Goal: Contribute content: Add original content to the website for others to see

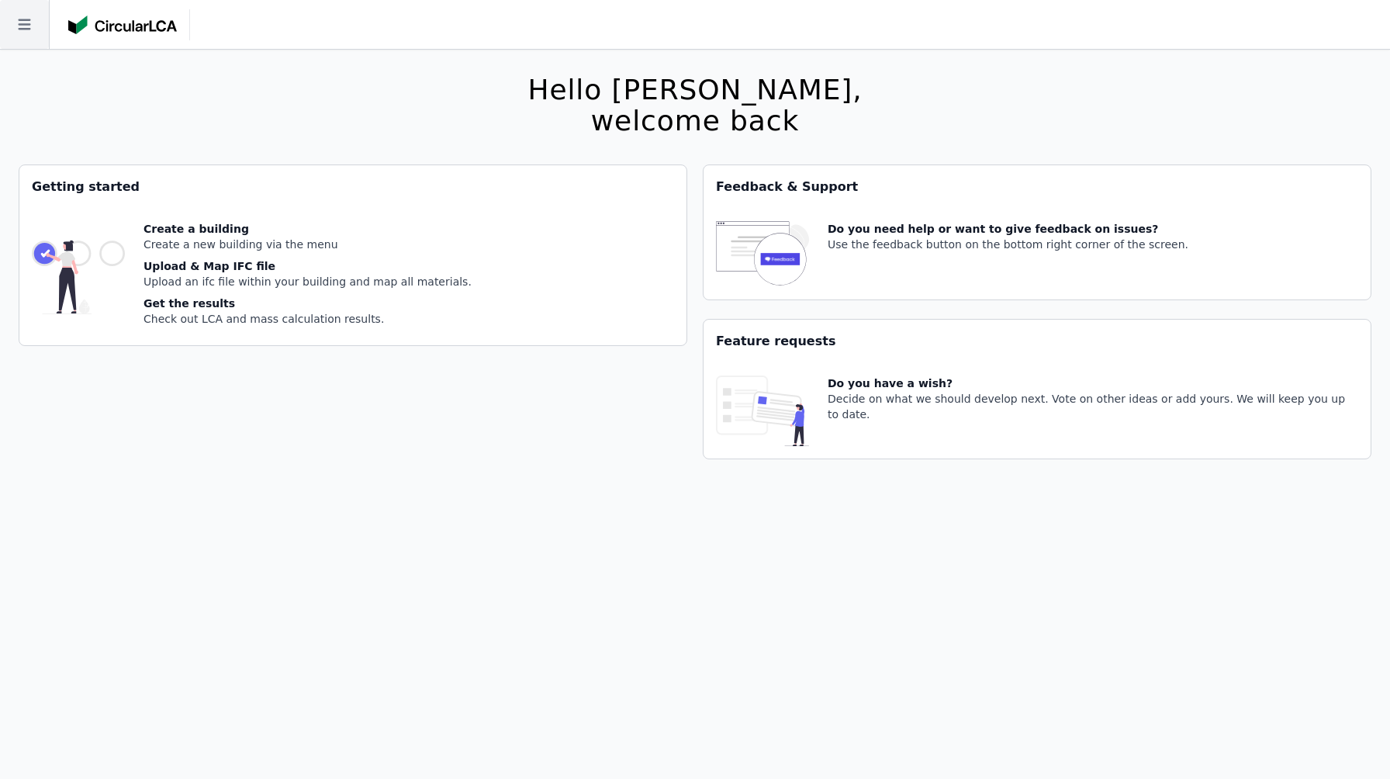
click at [33, 29] on icon at bounding box center [24, 24] width 49 height 49
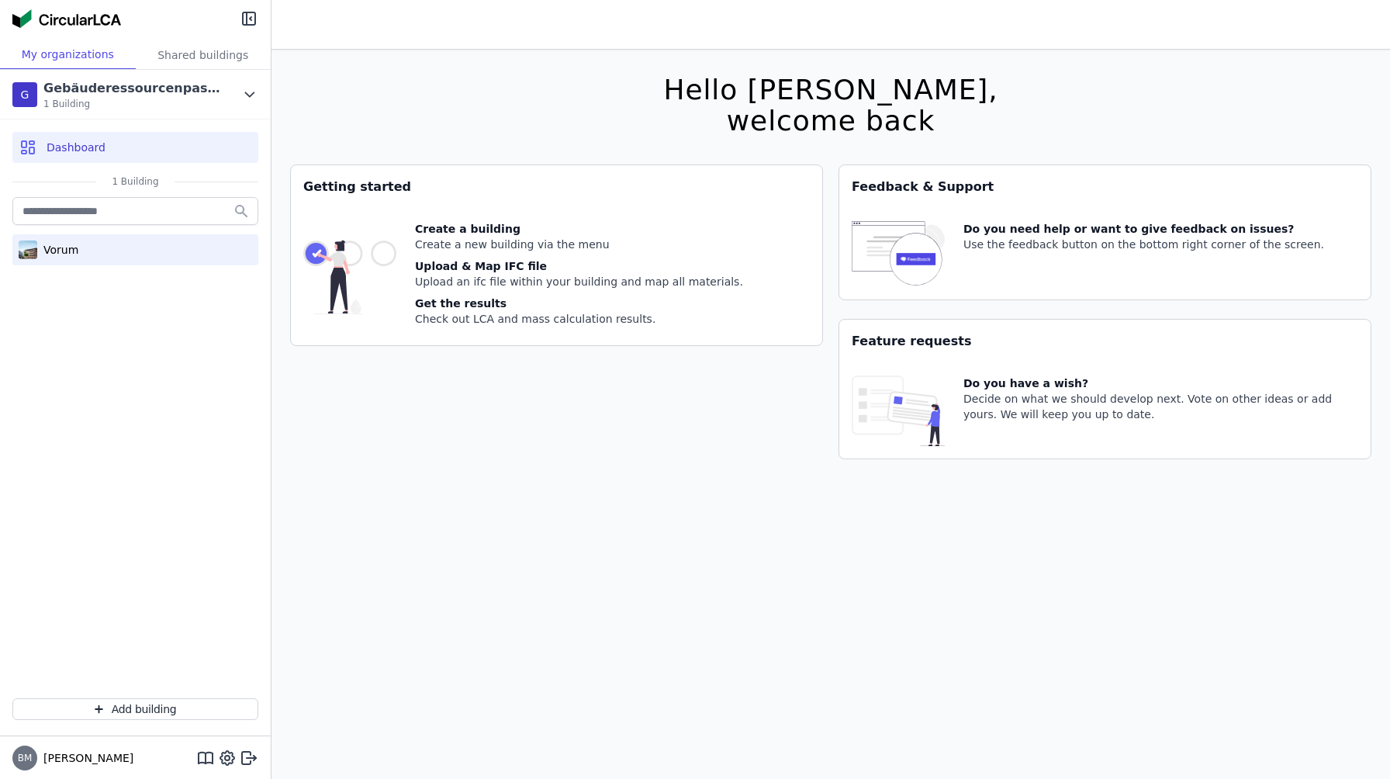
click at [135, 252] on div "Vorum" at bounding box center [135, 249] width 246 height 31
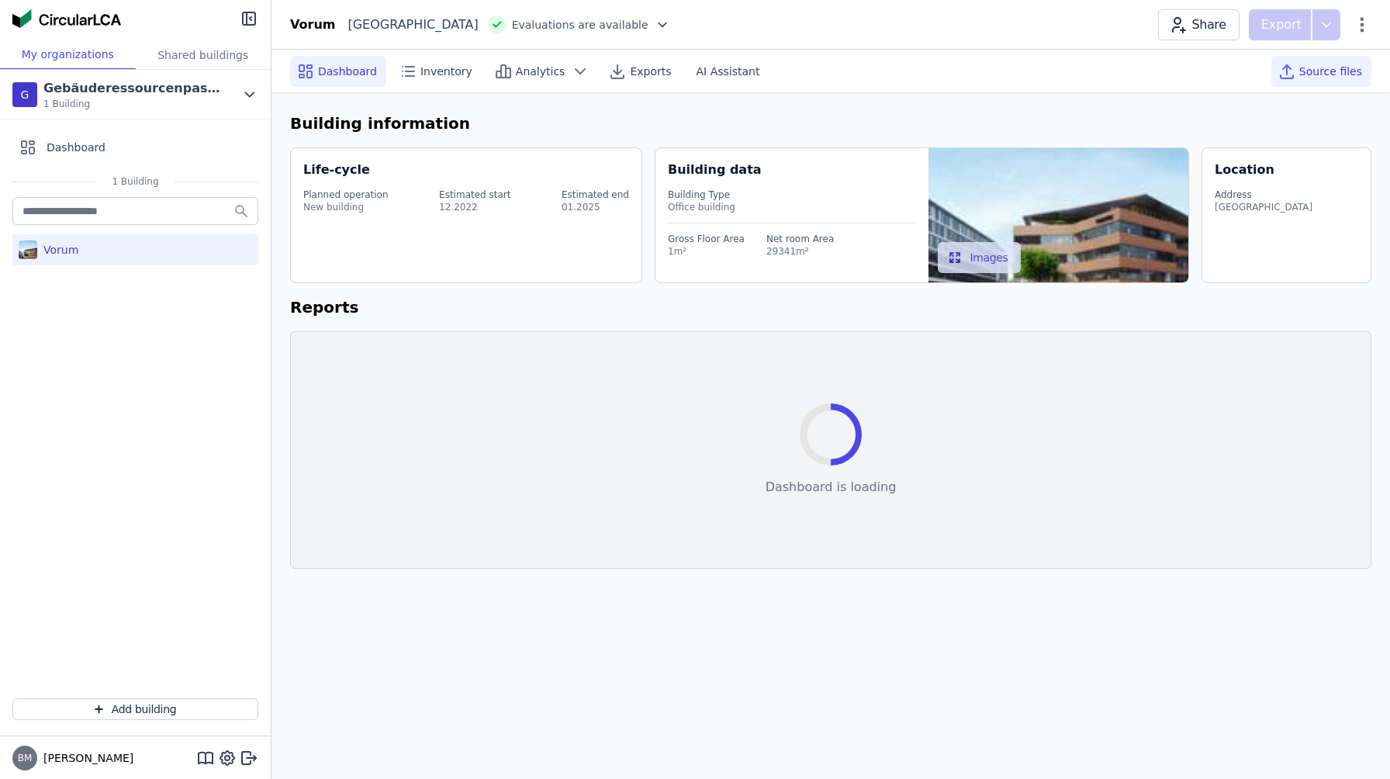
click at [1331, 69] on span "Source files" at bounding box center [1330, 72] width 63 height 16
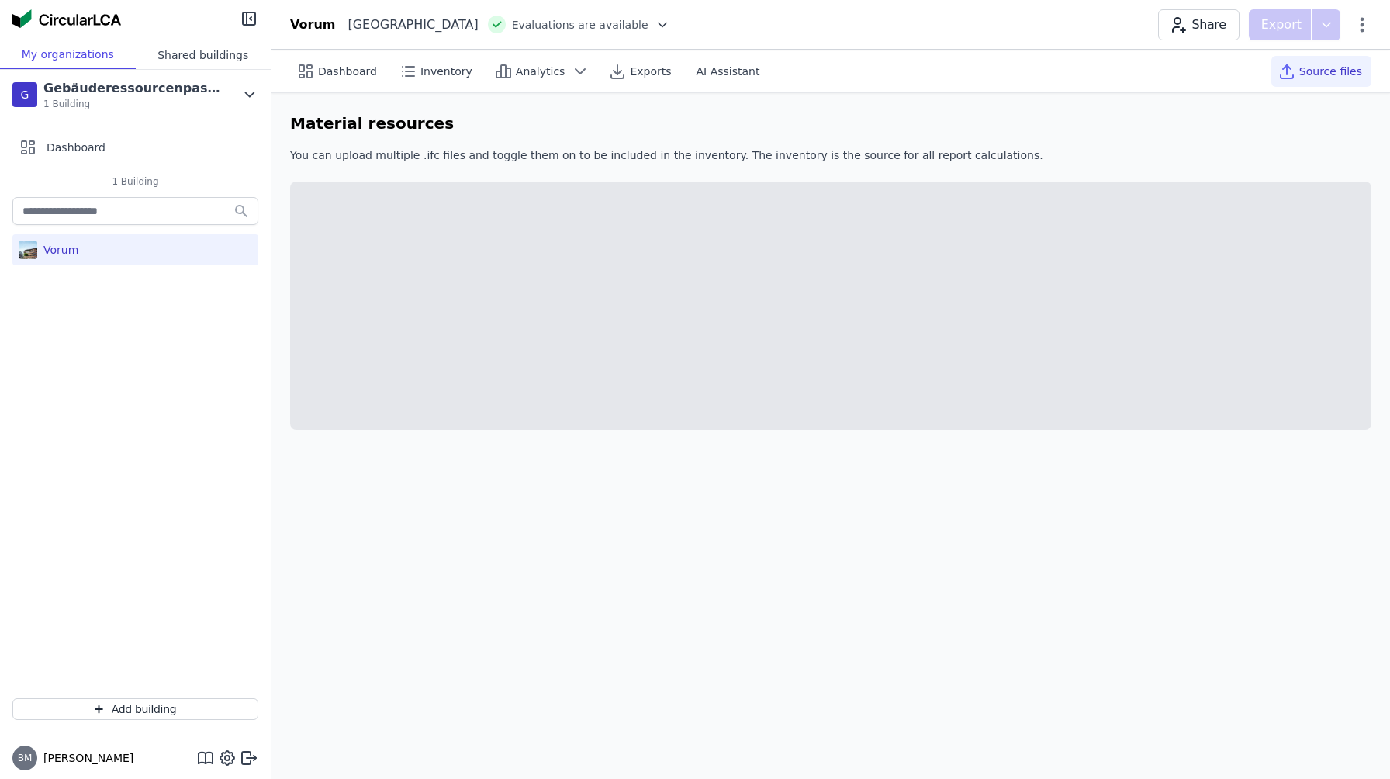
click at [202, 61] on div "Shared buildings" at bounding box center [204, 54] width 136 height 29
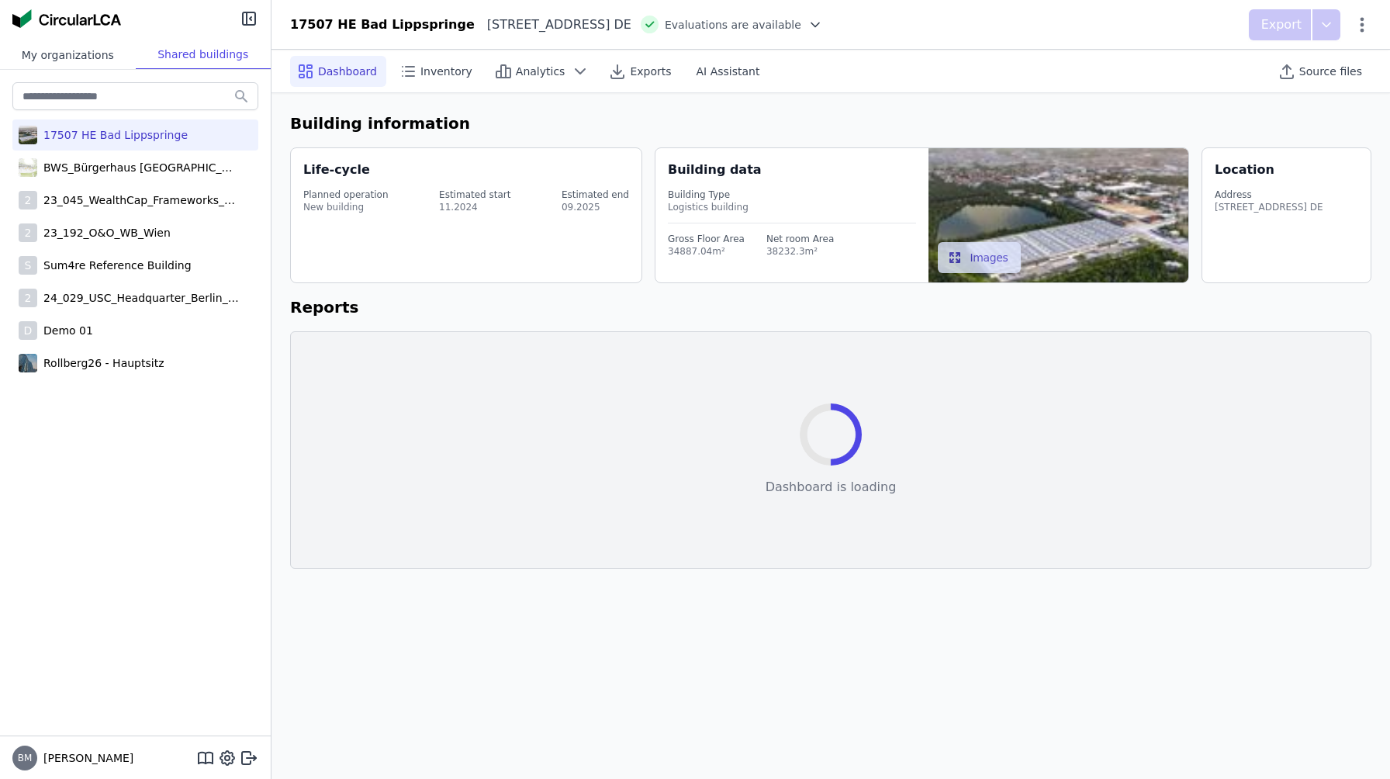
click at [105, 64] on div "My organizations" at bounding box center [68, 54] width 136 height 29
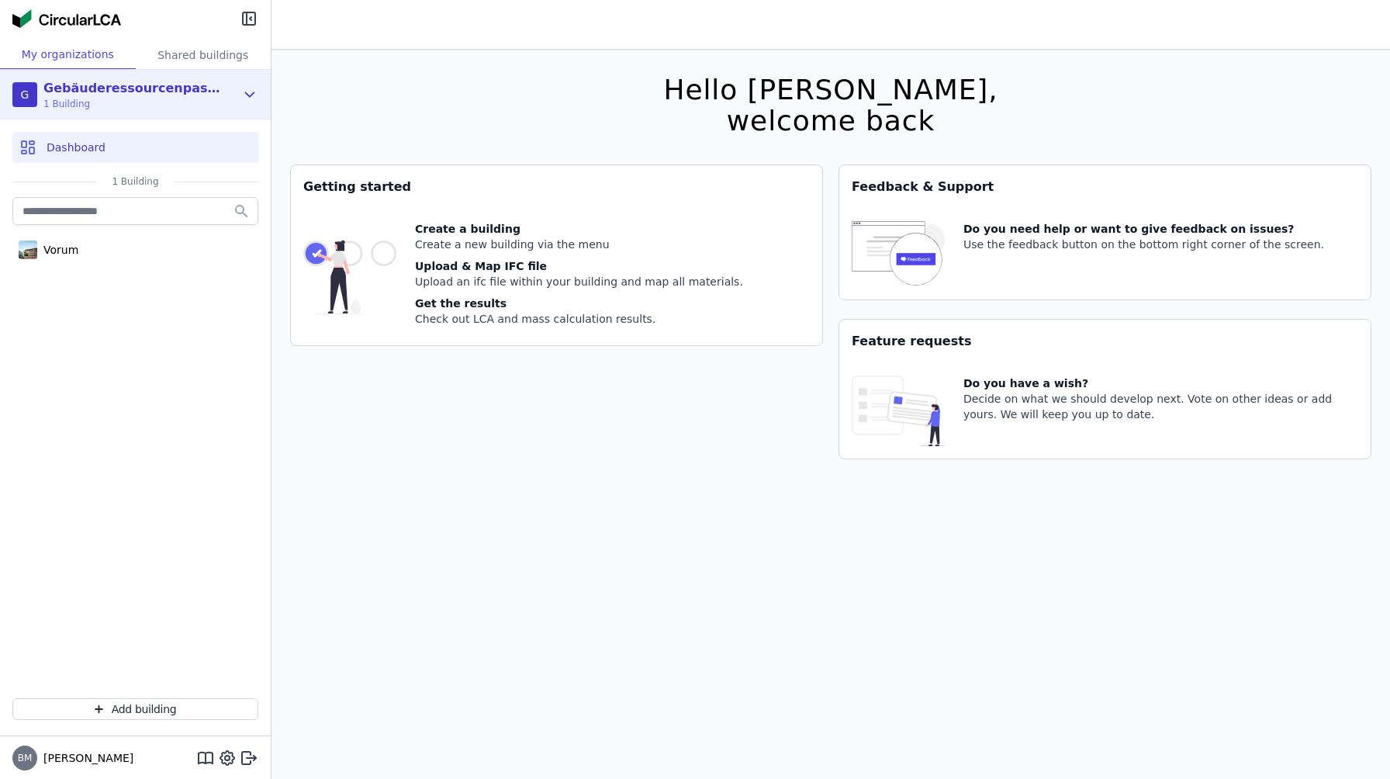
click at [146, 99] on span "1 Building" at bounding box center [132, 104] width 178 height 12
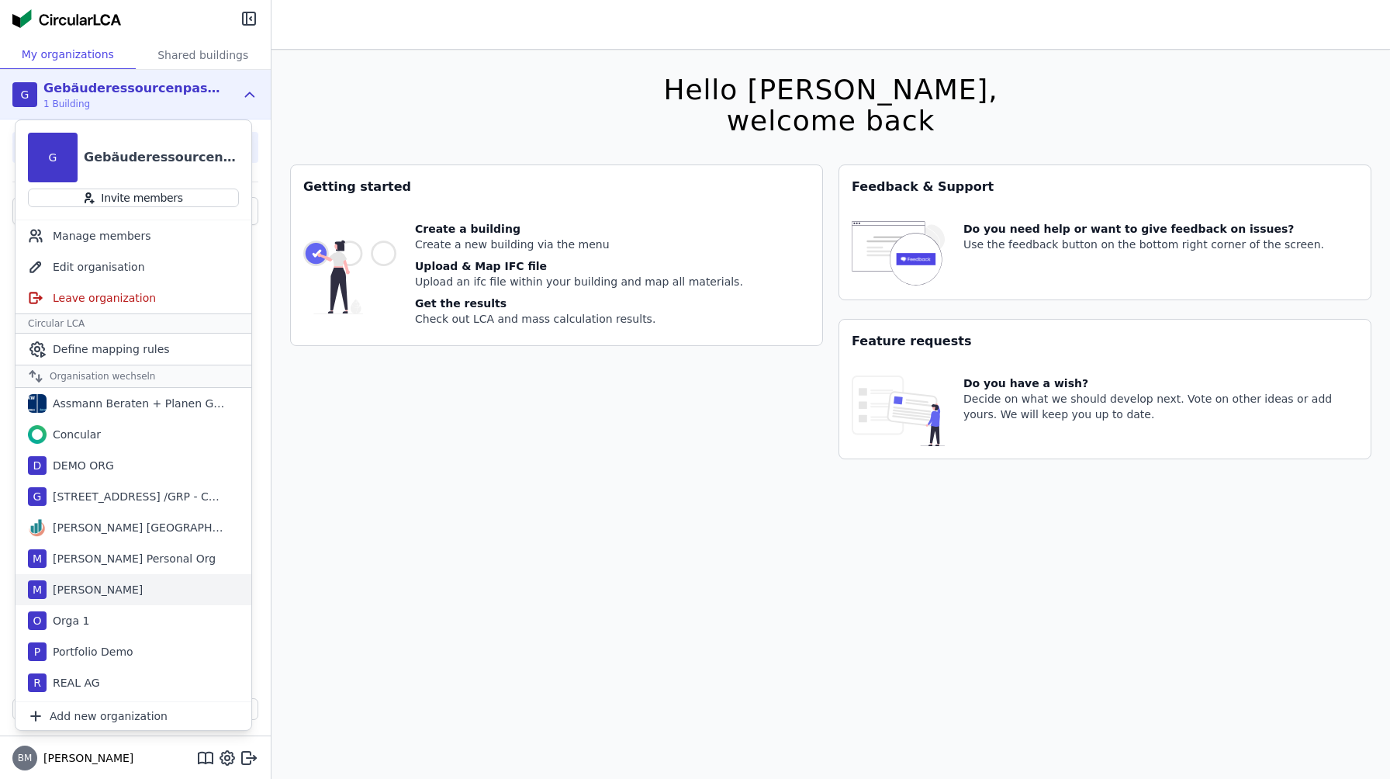
click at [130, 593] on div "M [PERSON_NAME]" at bounding box center [134, 589] width 236 height 31
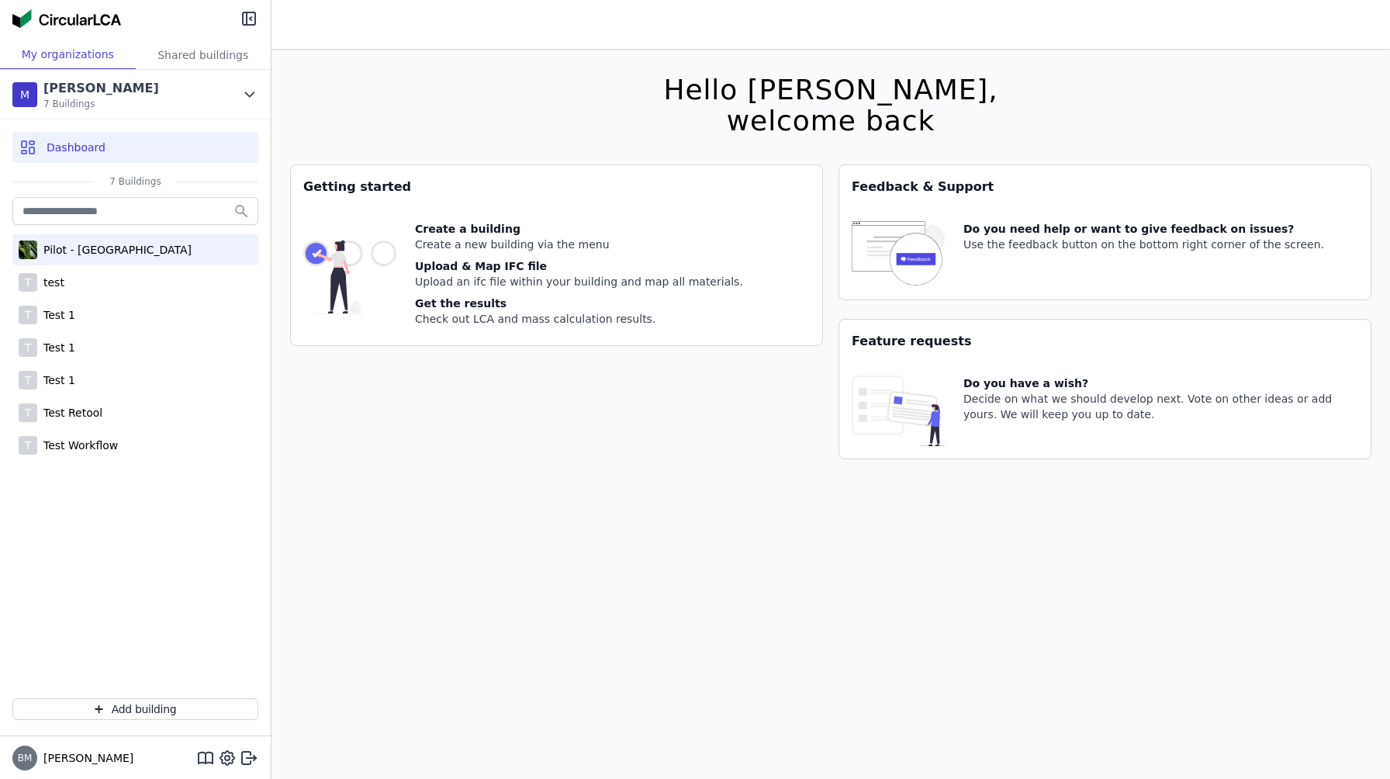
click at [144, 249] on div "Pilot - [GEOGRAPHIC_DATA]" at bounding box center [114, 250] width 154 height 16
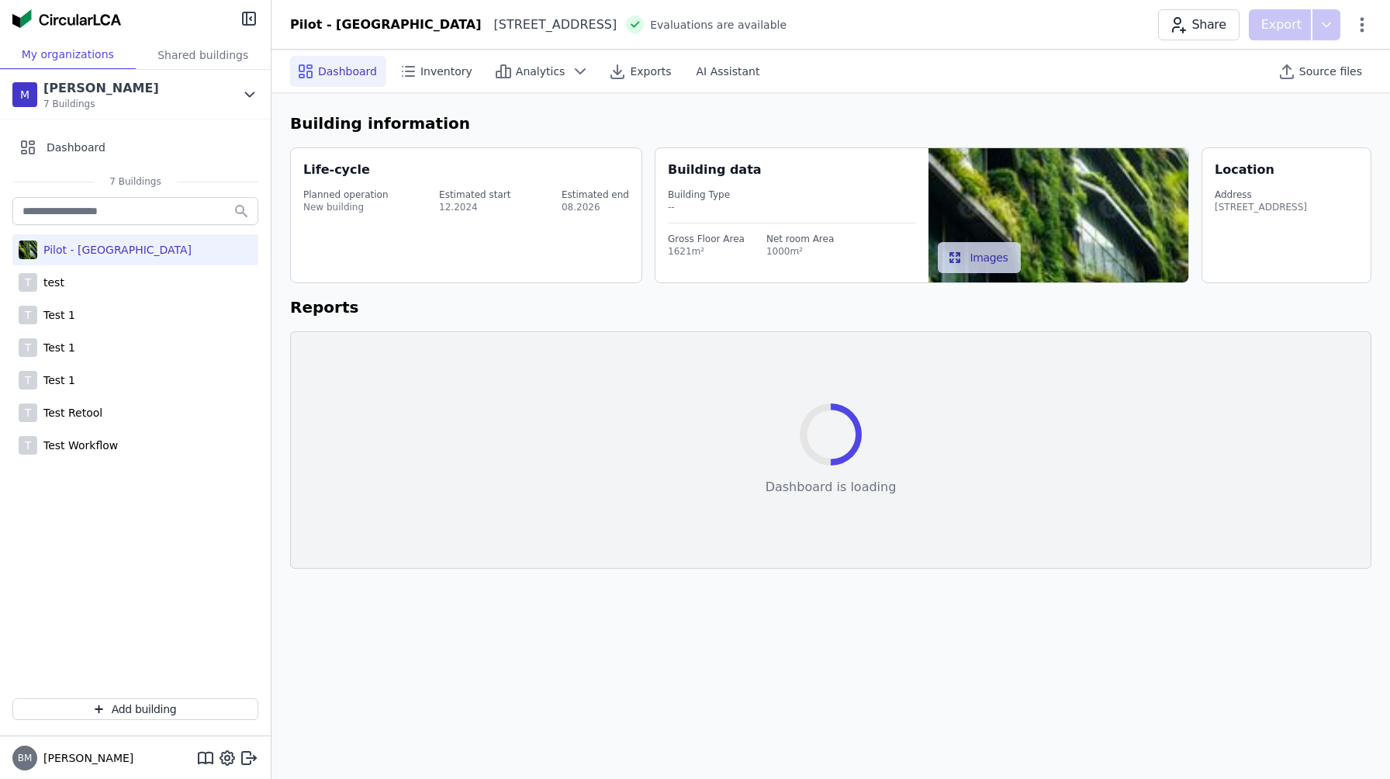
select select "*"
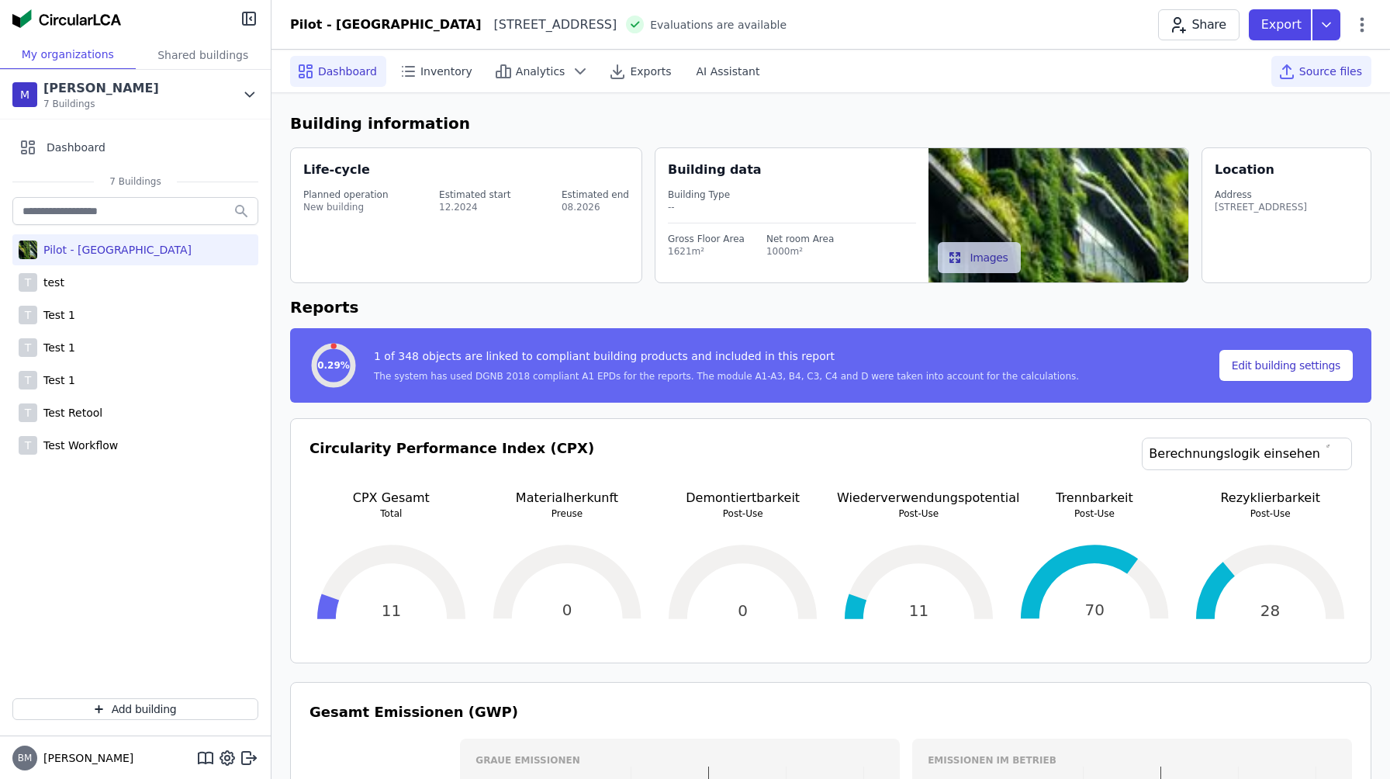
click at [1308, 74] on span "Source files" at bounding box center [1330, 72] width 63 height 16
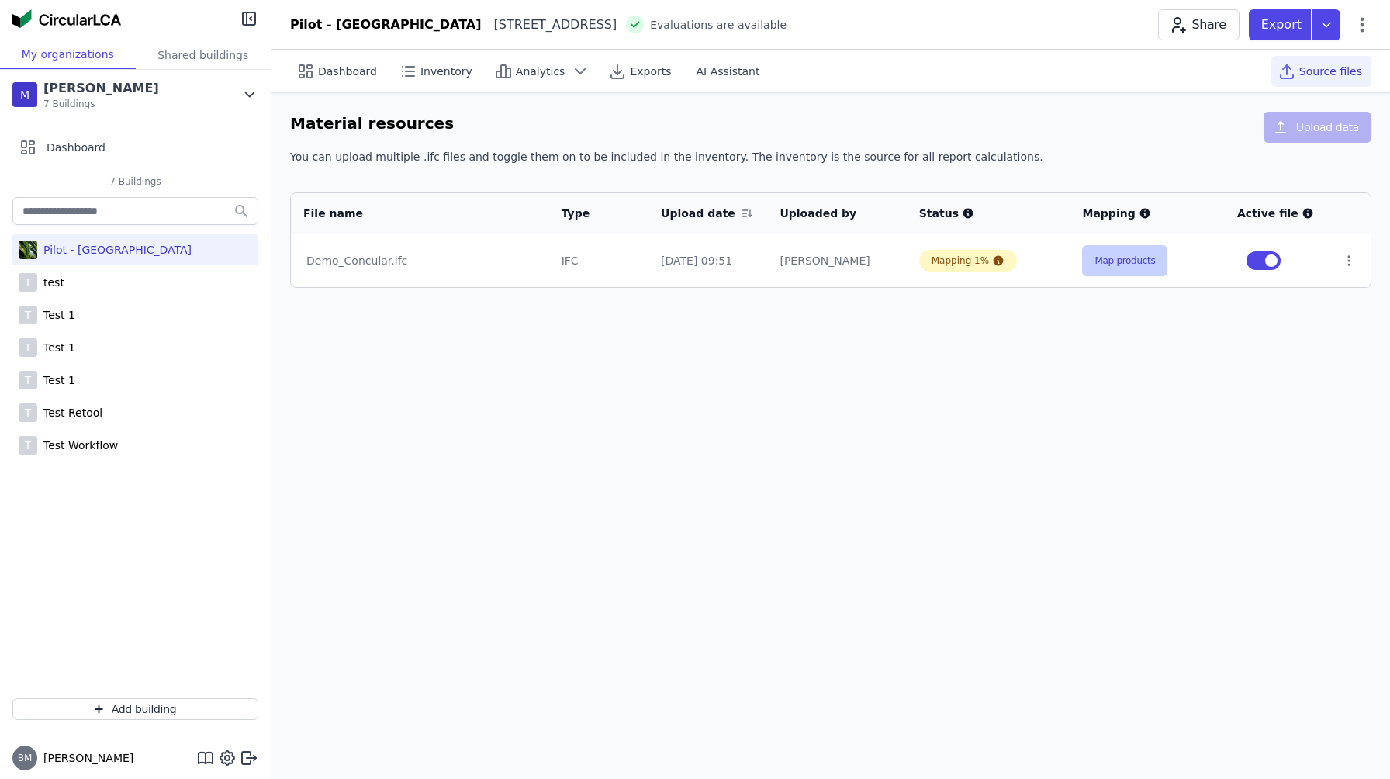
click at [1102, 261] on button "Map products" at bounding box center [1124, 260] width 85 height 31
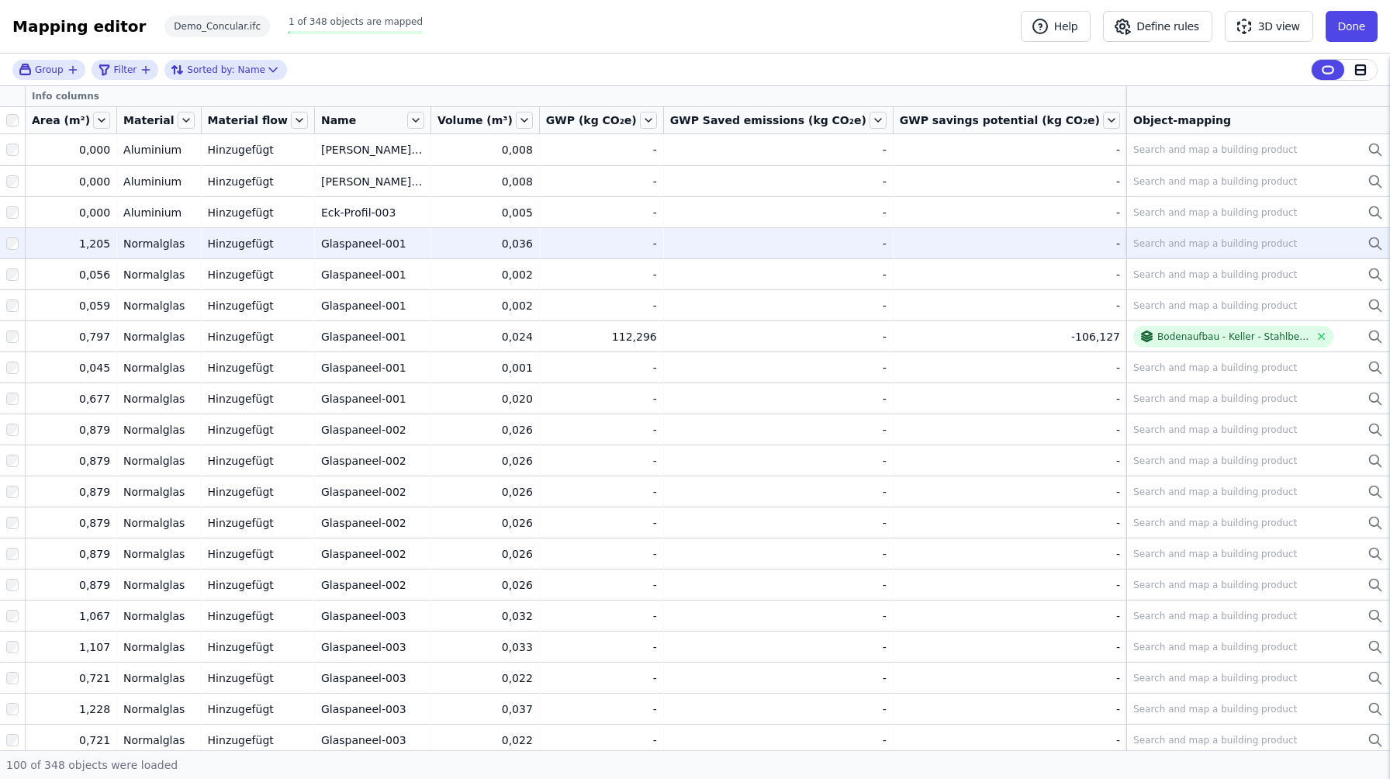
click at [1173, 258] on td "Search and map a building product Search and map a building product" at bounding box center [1258, 242] width 264 height 31
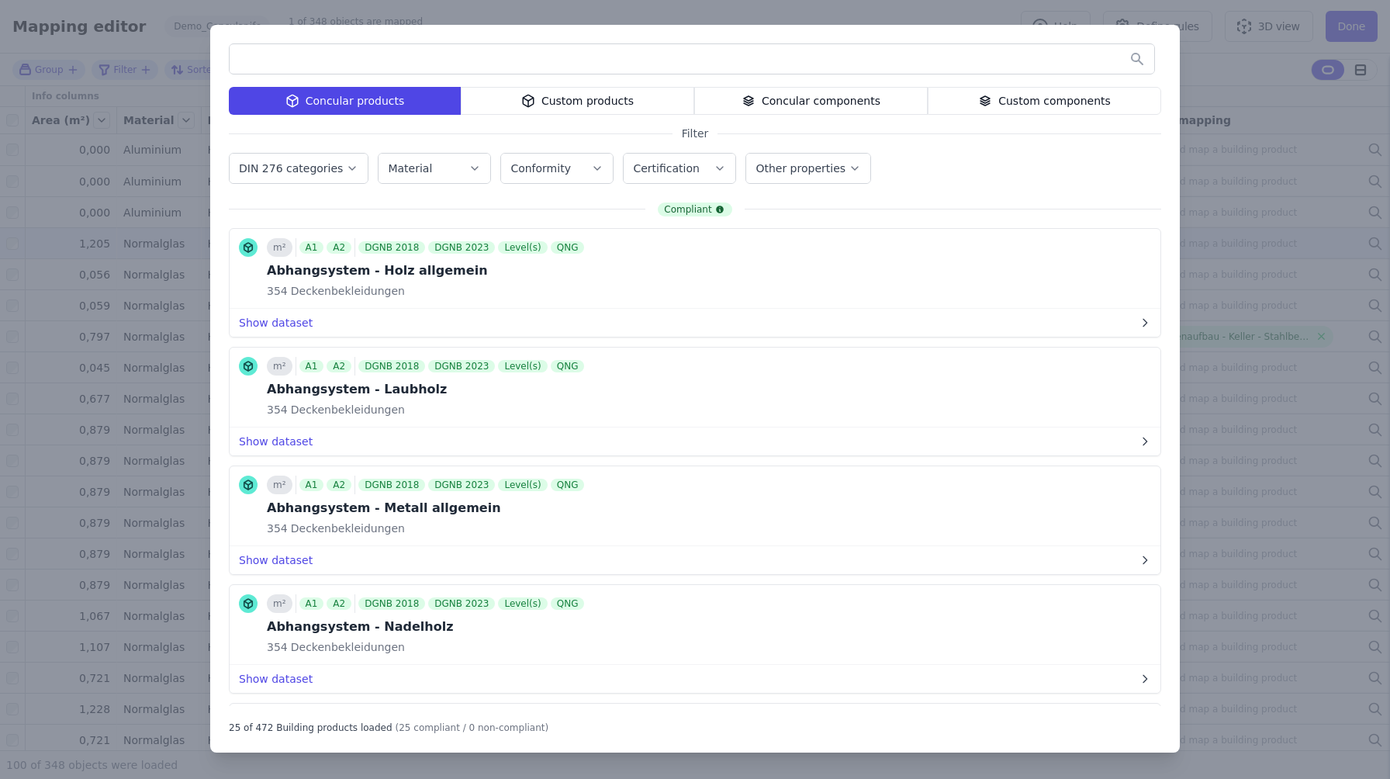
click at [596, 102] on div "Custom products" at bounding box center [577, 101] width 233 height 28
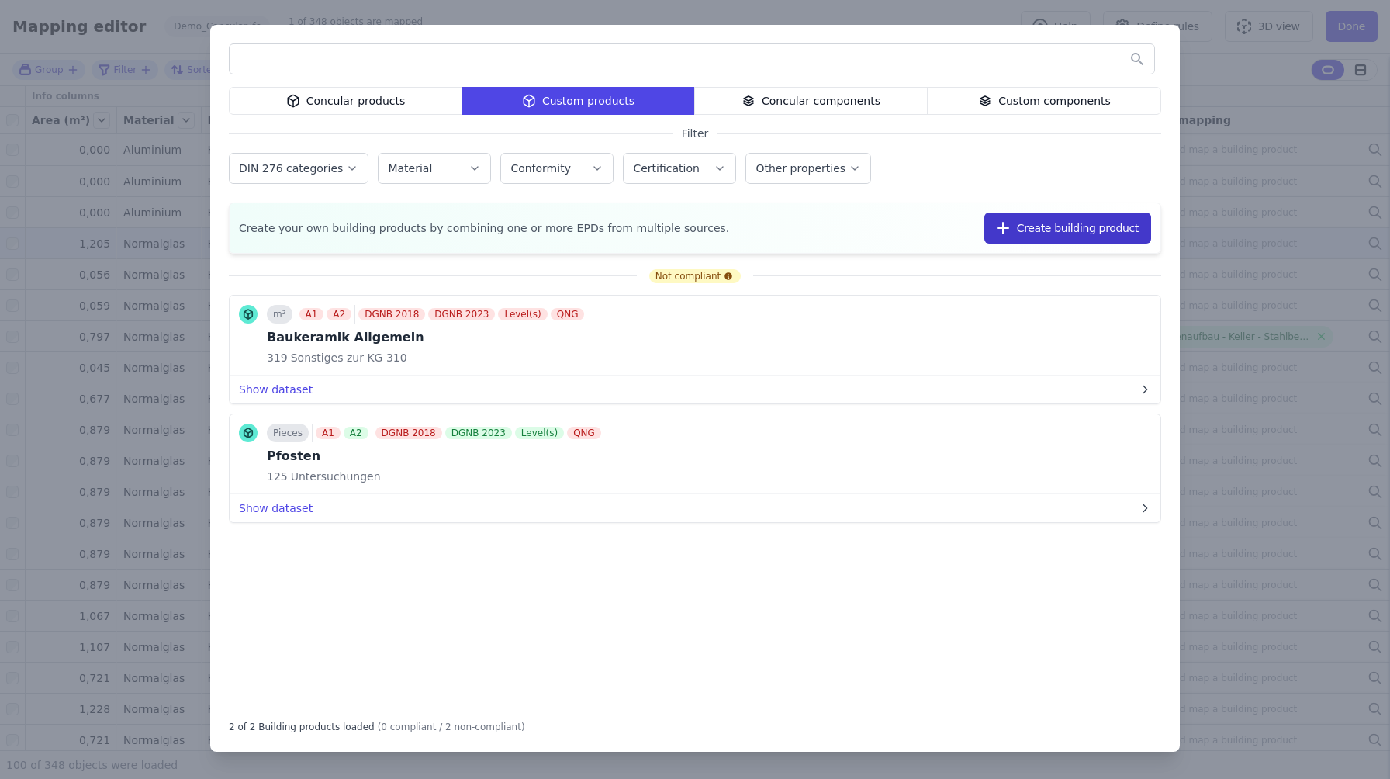
click at [1048, 223] on button "Create building product" at bounding box center [1067, 228] width 167 height 31
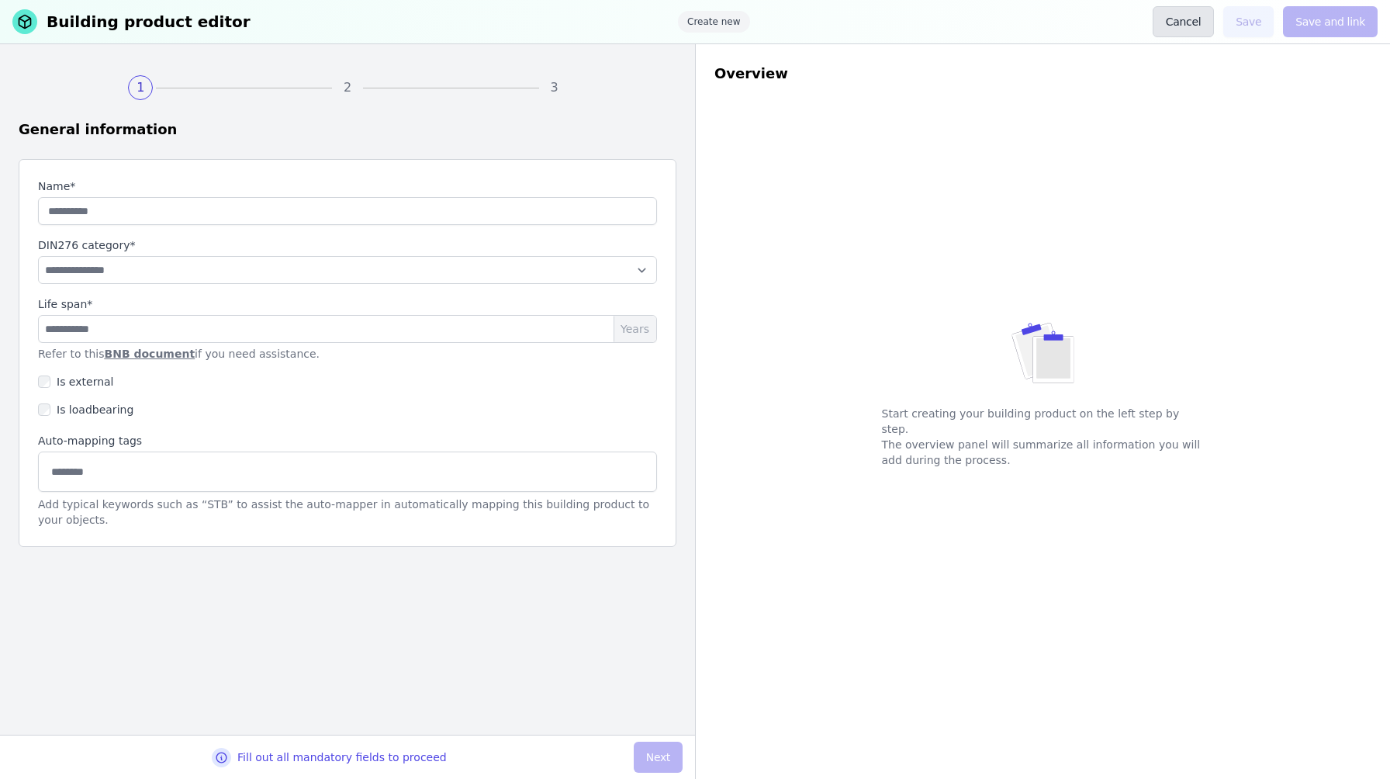
click at [1171, 19] on button "Cancel" at bounding box center [1183, 21] width 61 height 31
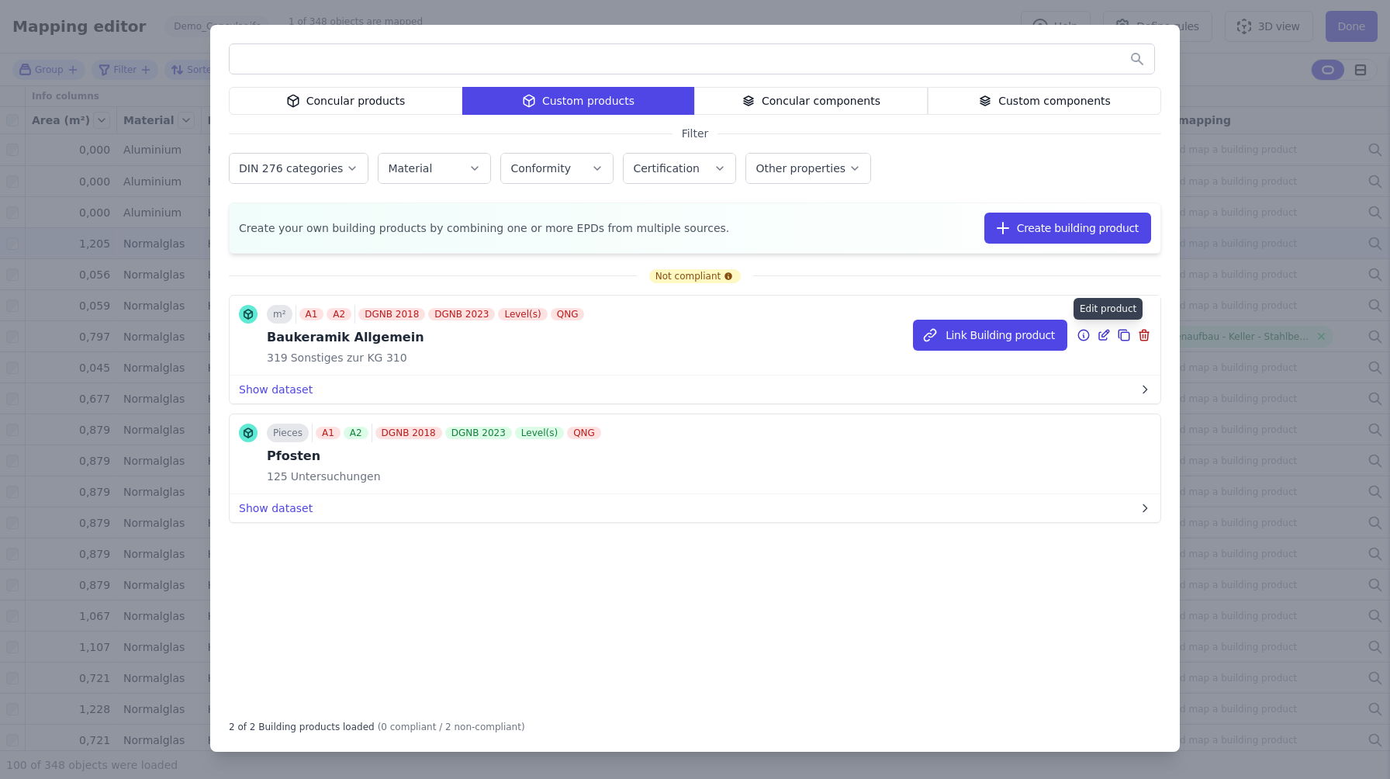
click at [1106, 334] on icon at bounding box center [1105, 333] width 7 height 7
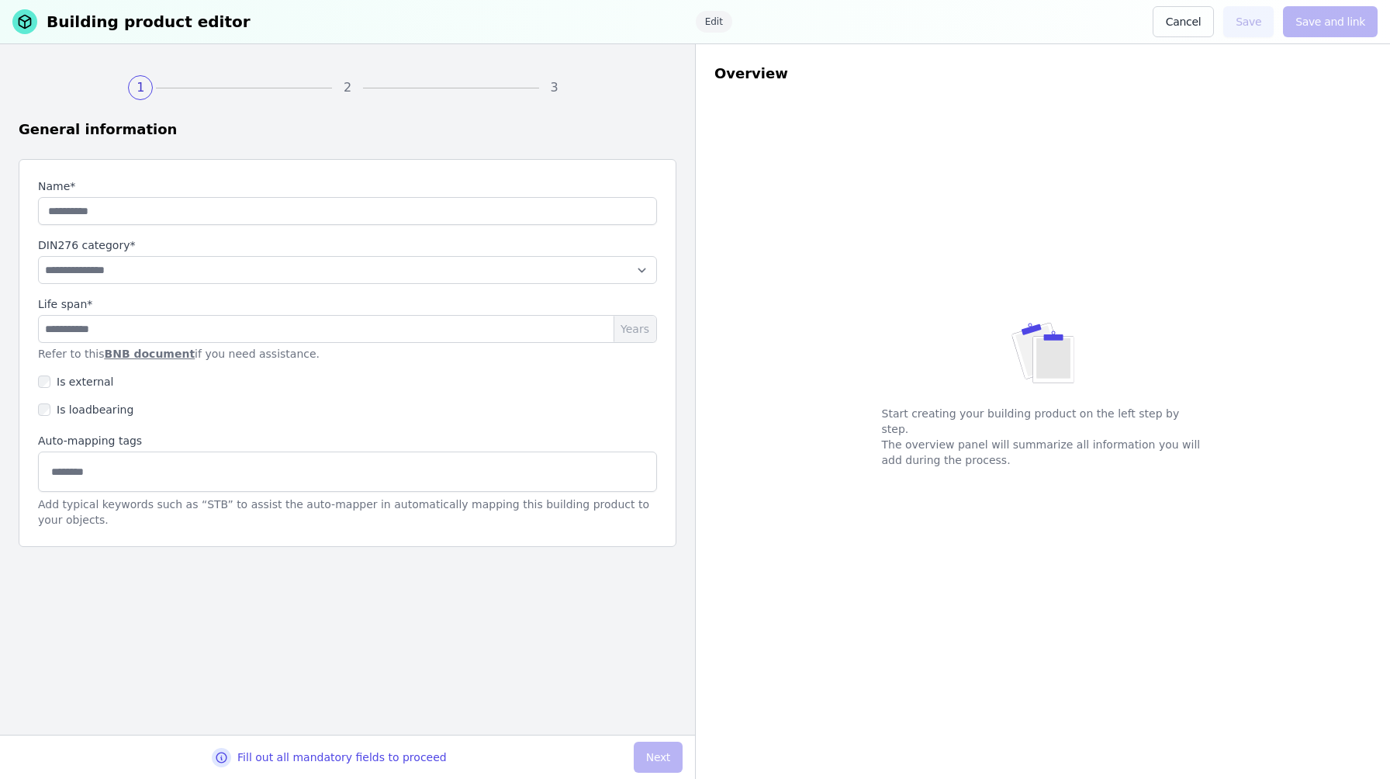
type input "**********"
type input "**"
select select "**********"
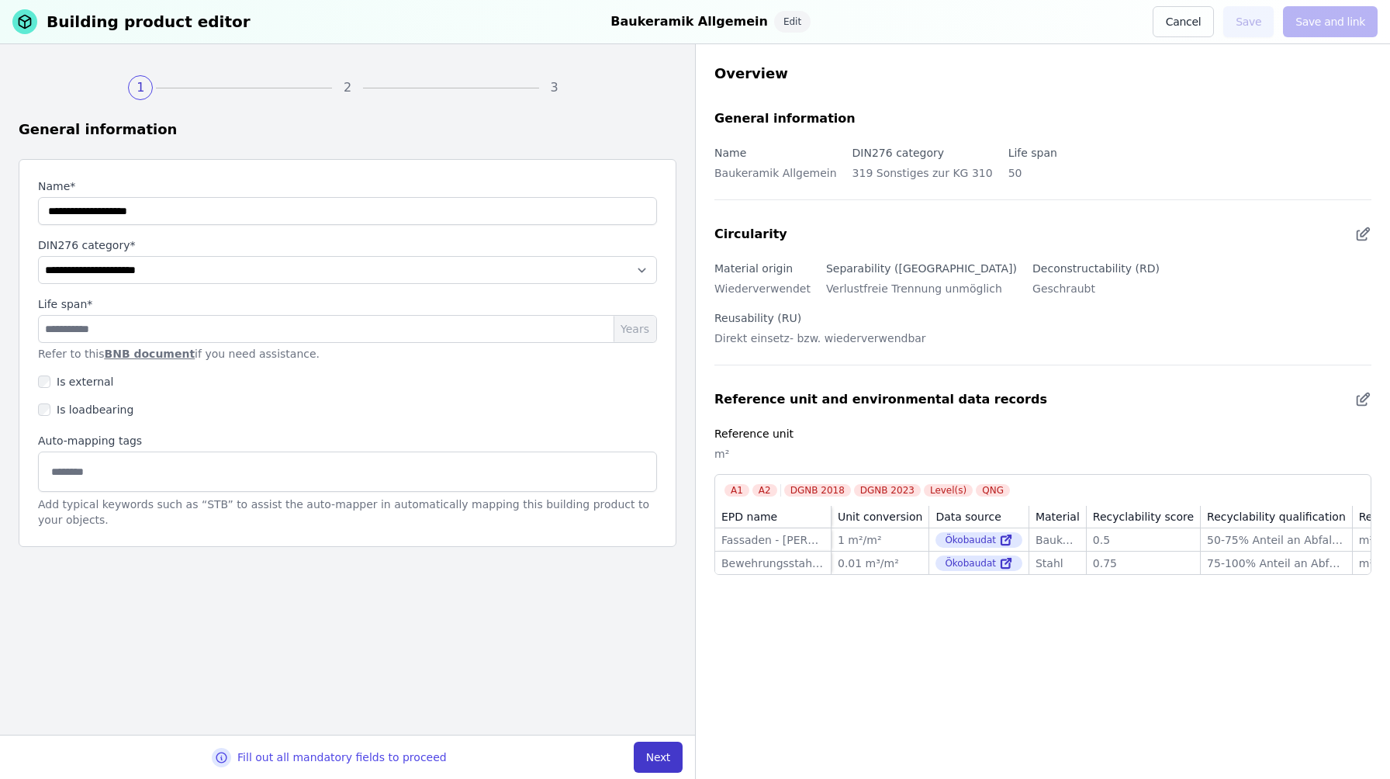
click at [660, 747] on button "Next" at bounding box center [658, 757] width 49 height 31
select select "**********"
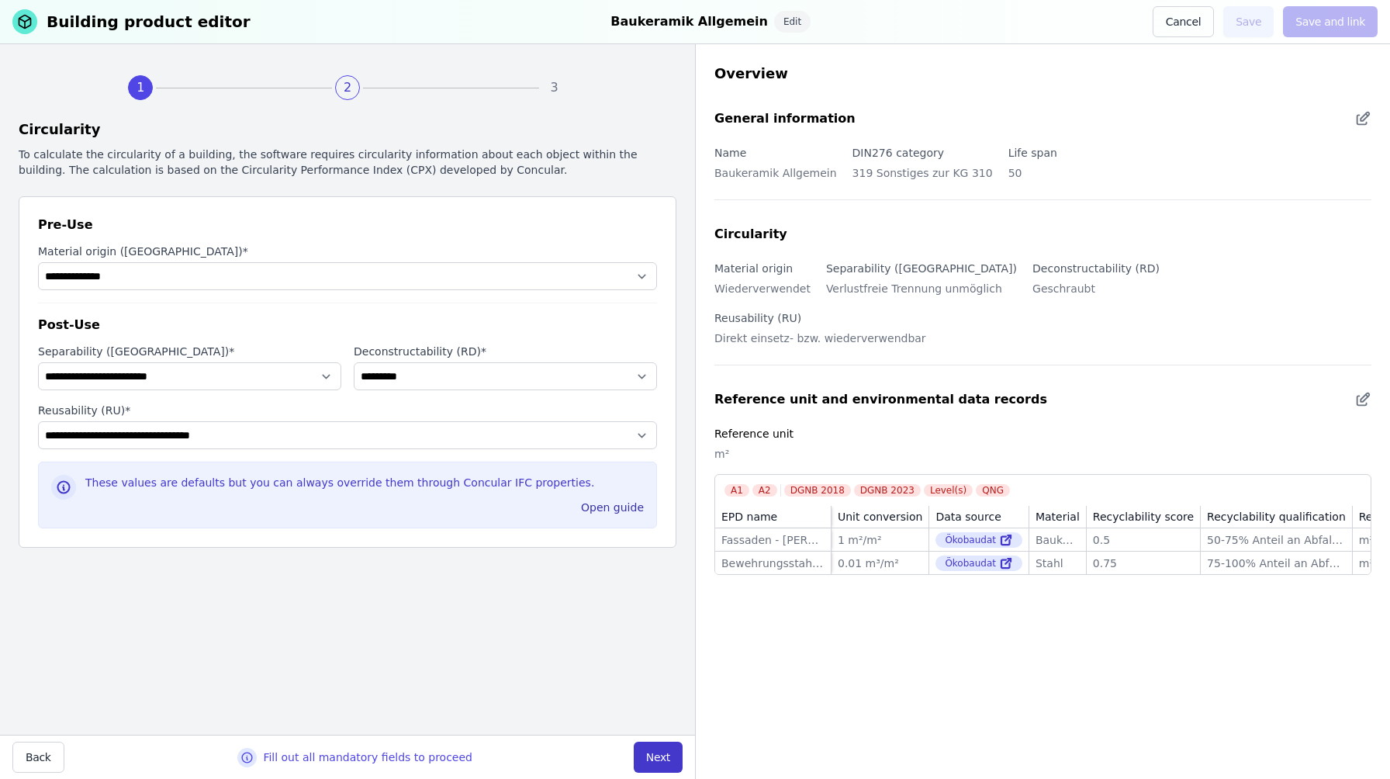
click at [662, 758] on button "Next" at bounding box center [658, 757] width 49 height 31
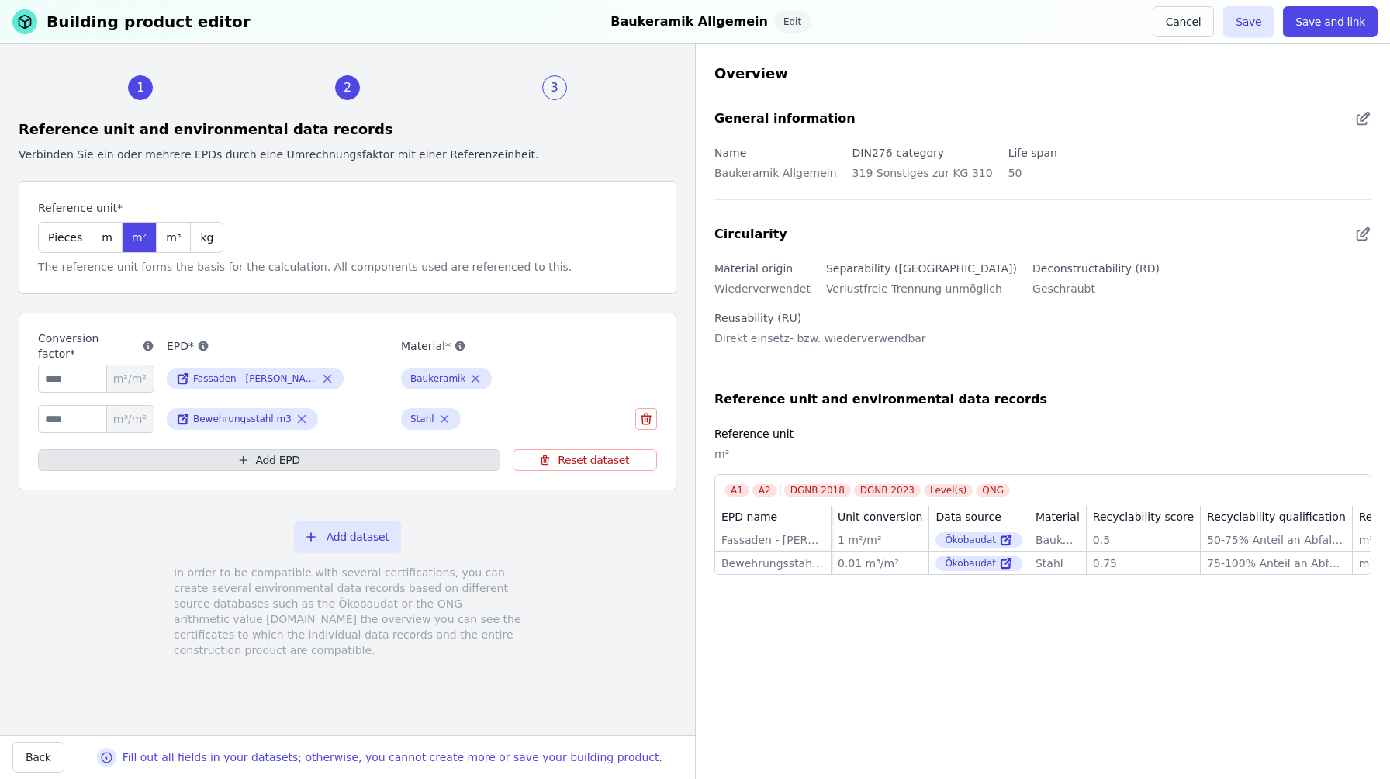
click at [368, 461] on button "Add EPD" at bounding box center [269, 460] width 462 height 22
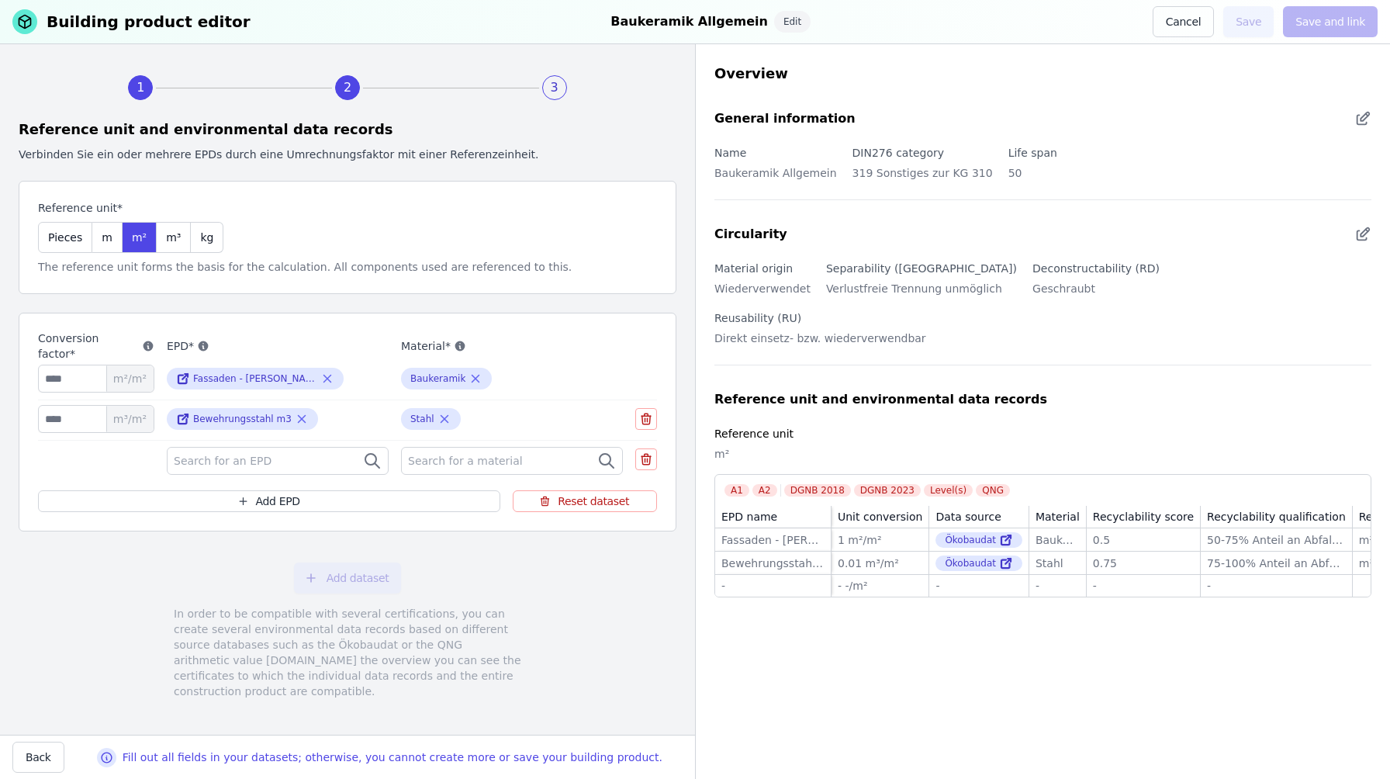
click at [316, 455] on div "Search for an EPD" at bounding box center [278, 461] width 222 height 28
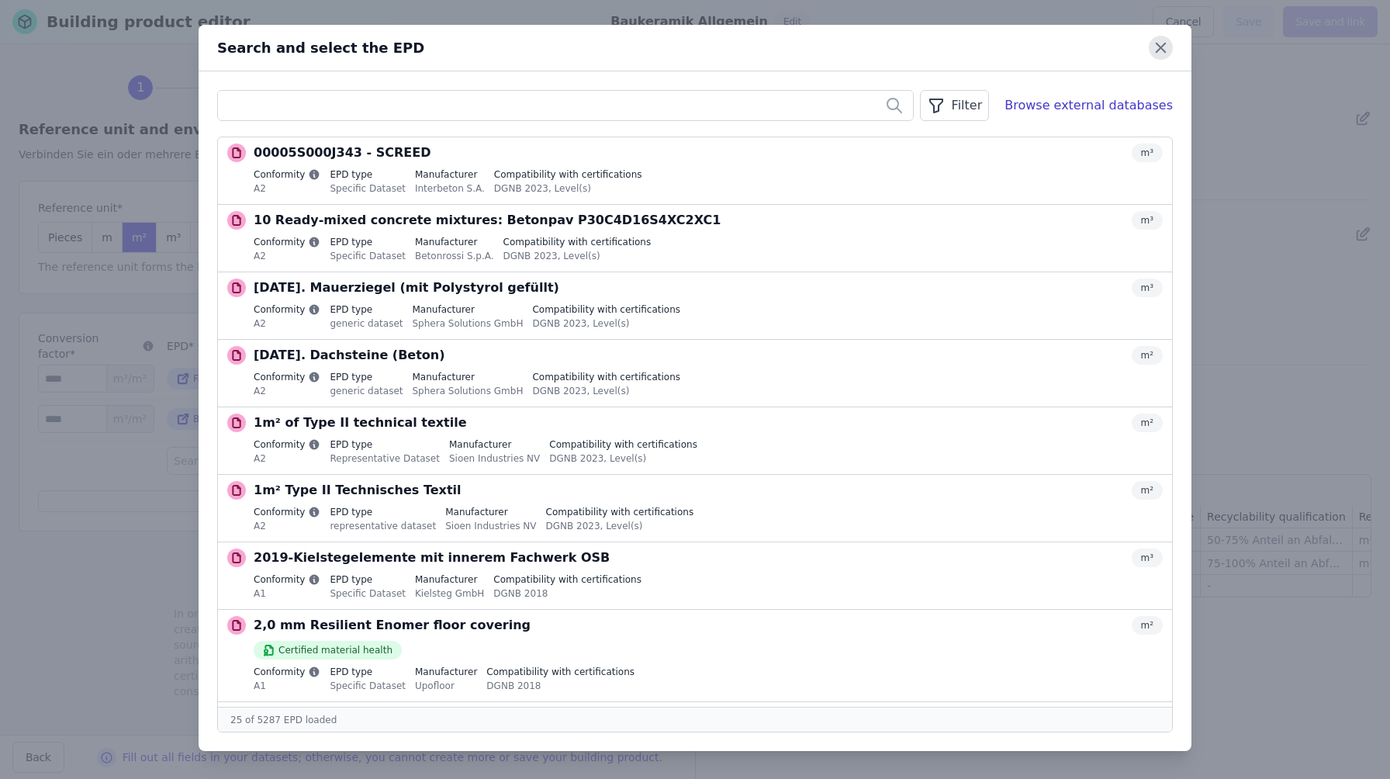
click at [1159, 46] on icon at bounding box center [1160, 47] width 9 height 9
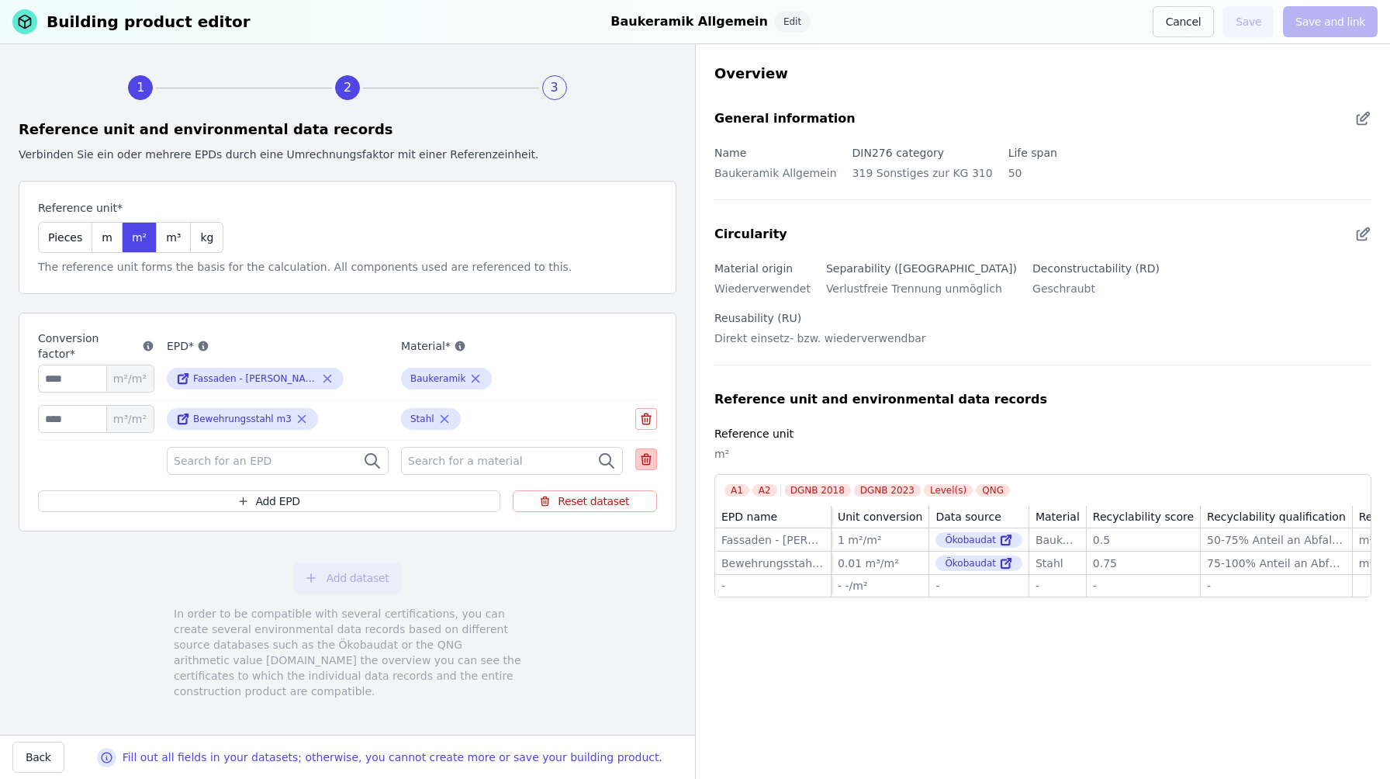
click at [649, 457] on icon at bounding box center [646, 459] width 14 height 19
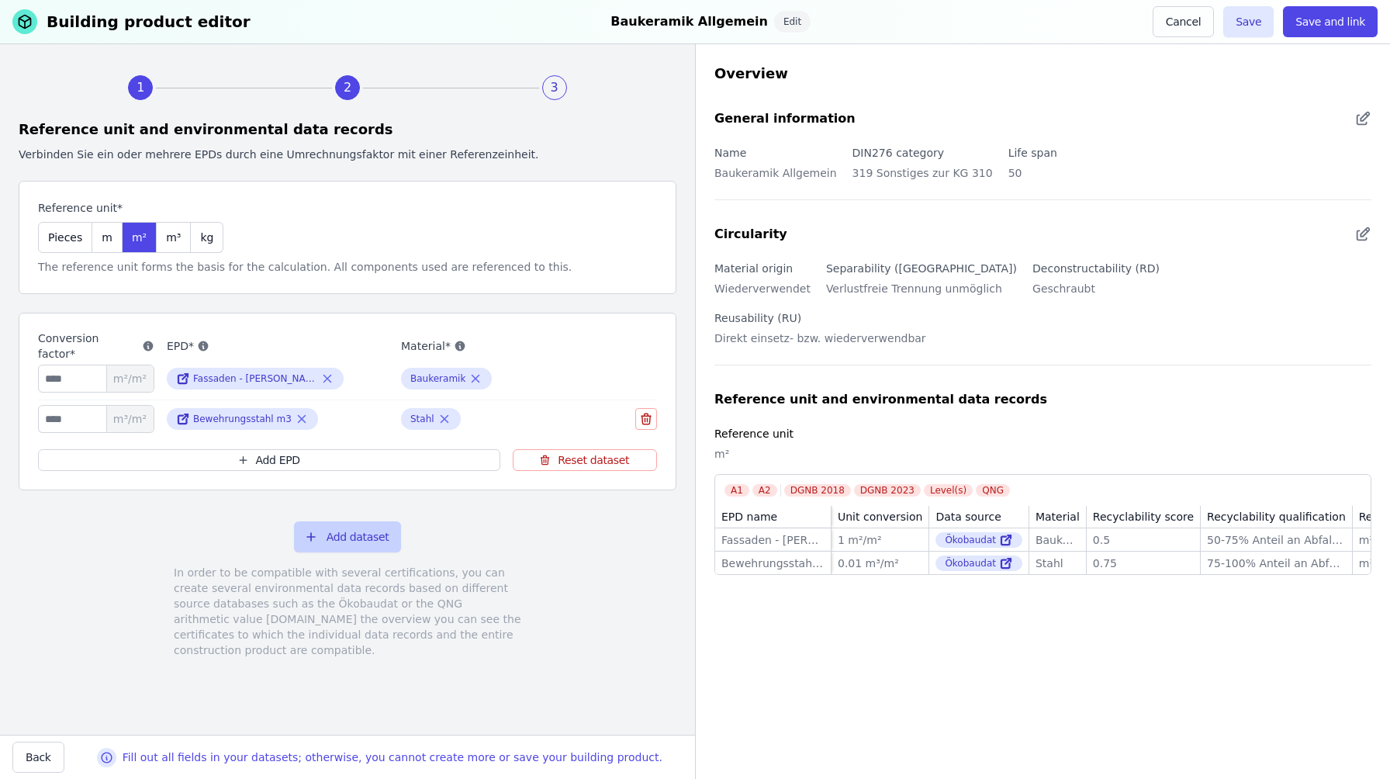
click at [371, 541] on button "Add dataset" at bounding box center [348, 536] width 108 height 31
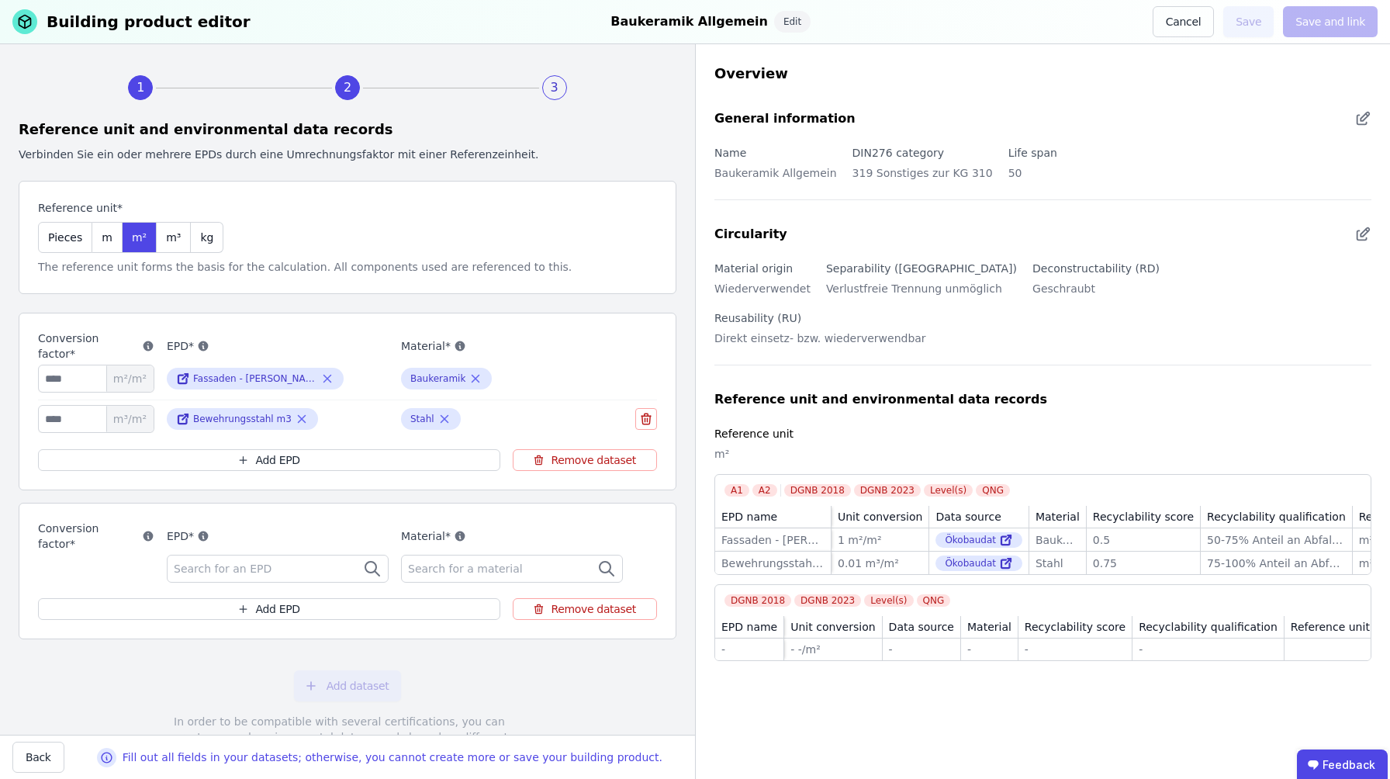
click at [317, 570] on div "Search for an EPD" at bounding box center [278, 569] width 222 height 28
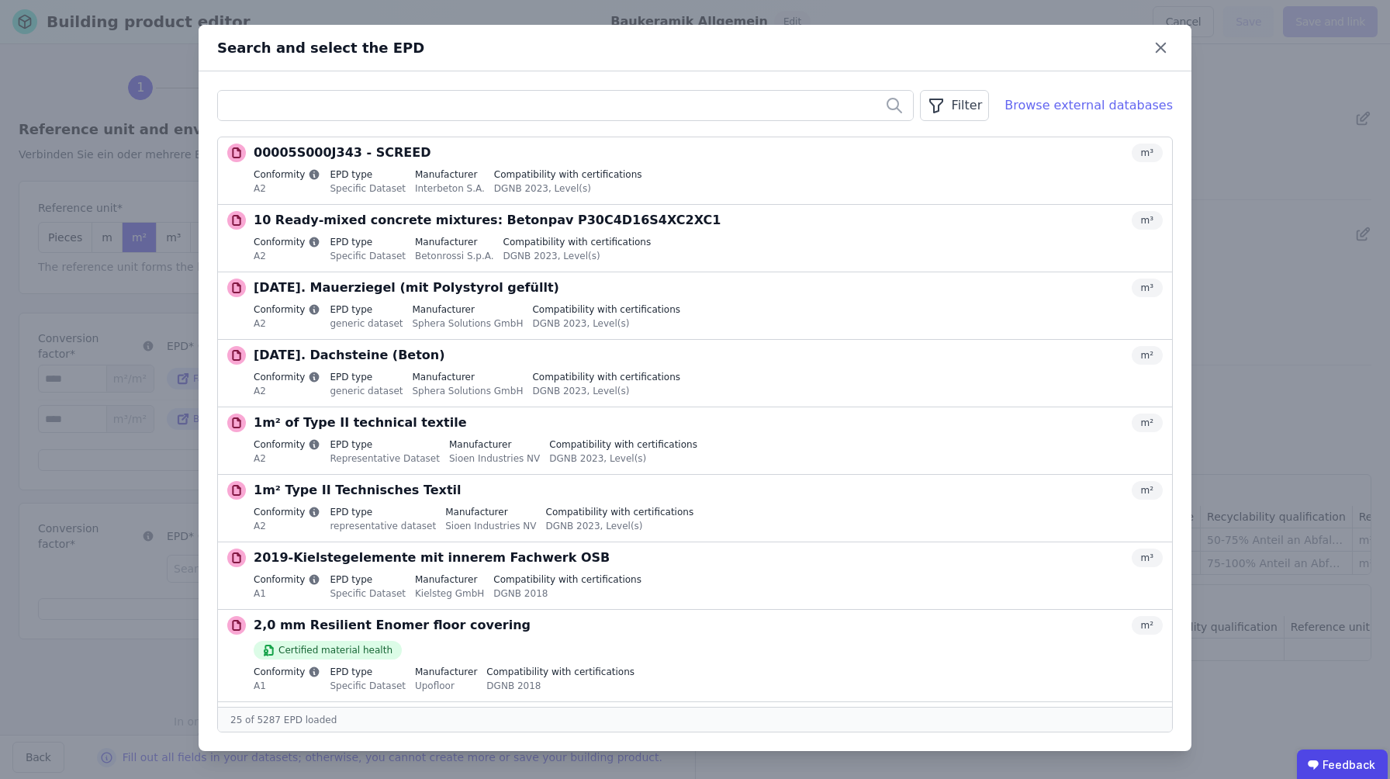
click at [1112, 101] on div "Browse external databases" at bounding box center [1089, 105] width 168 height 19
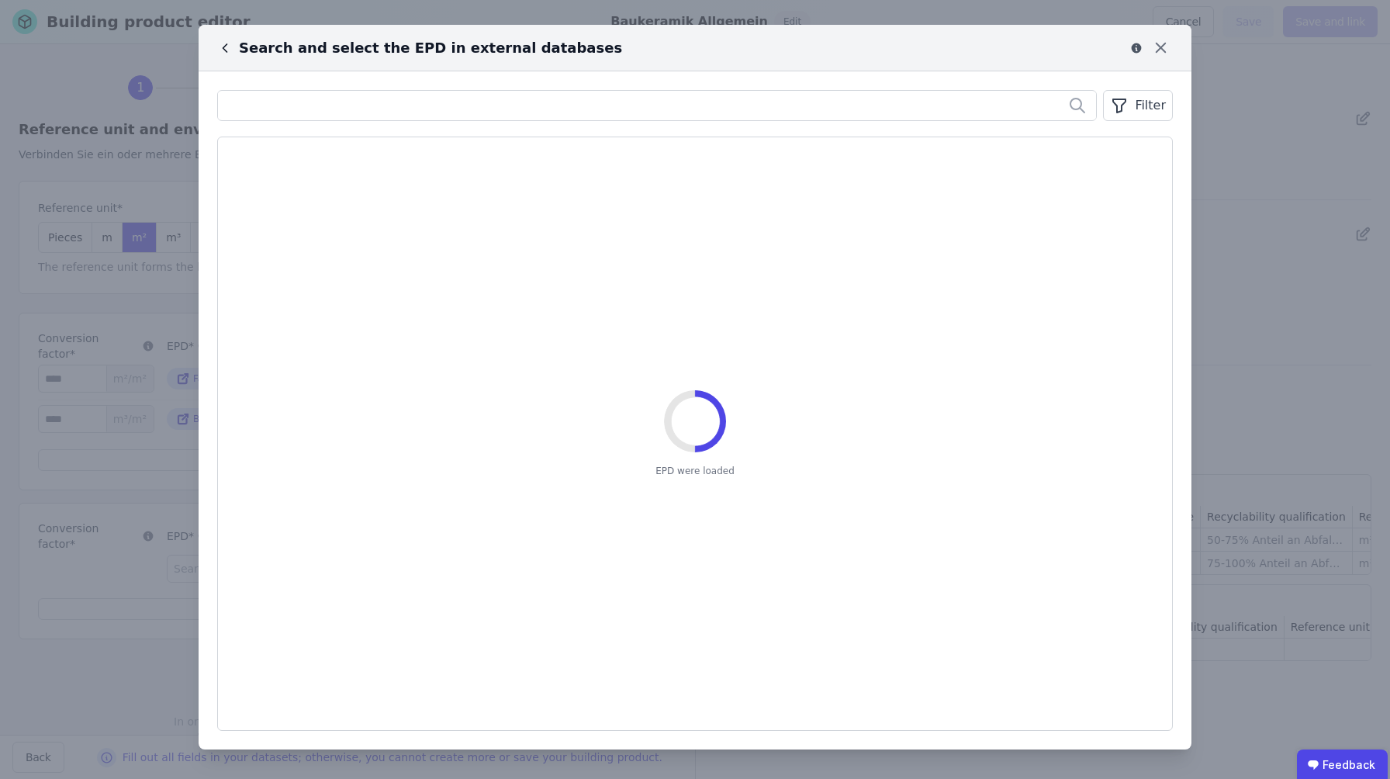
click at [1142, 108] on div "Filter" at bounding box center [1138, 105] width 70 height 31
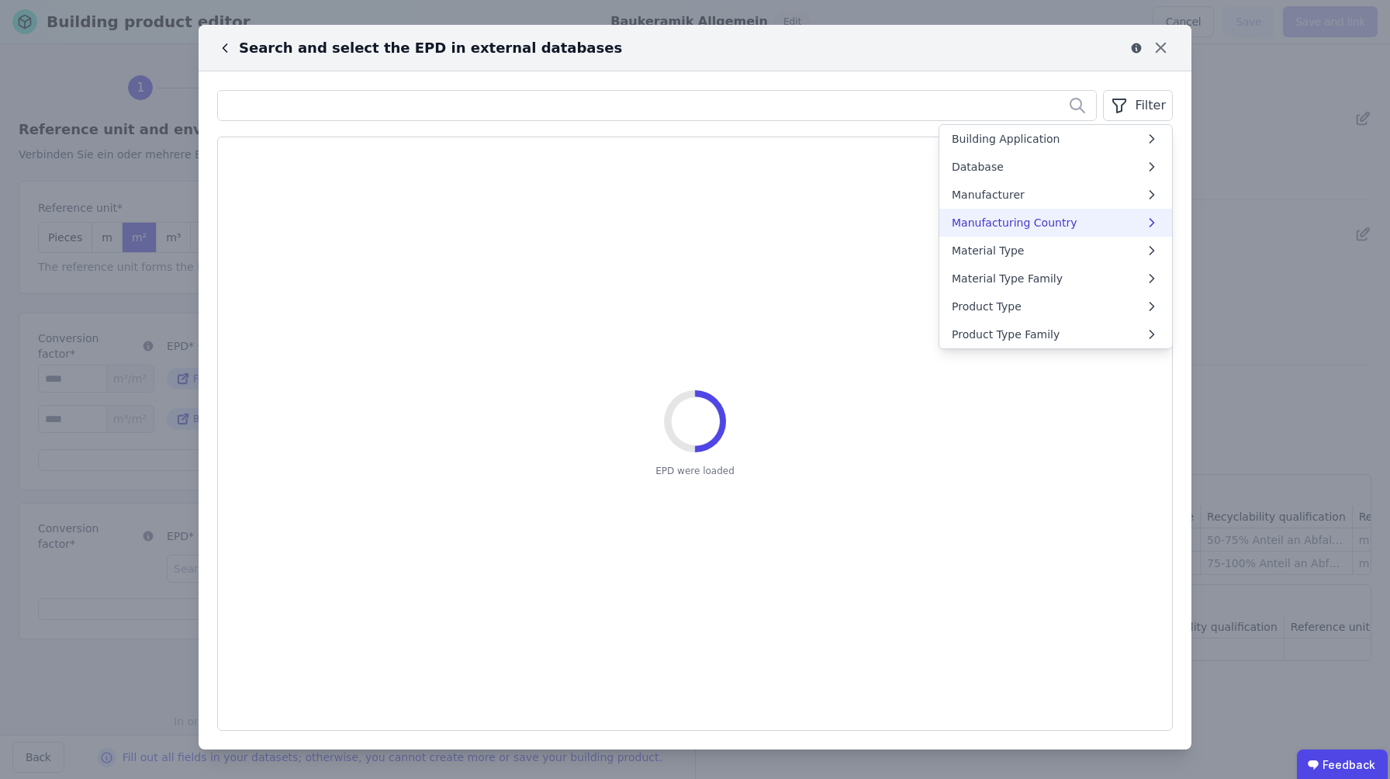
click at [1097, 213] on li "Manufacturing Country" at bounding box center [1055, 223] width 233 height 28
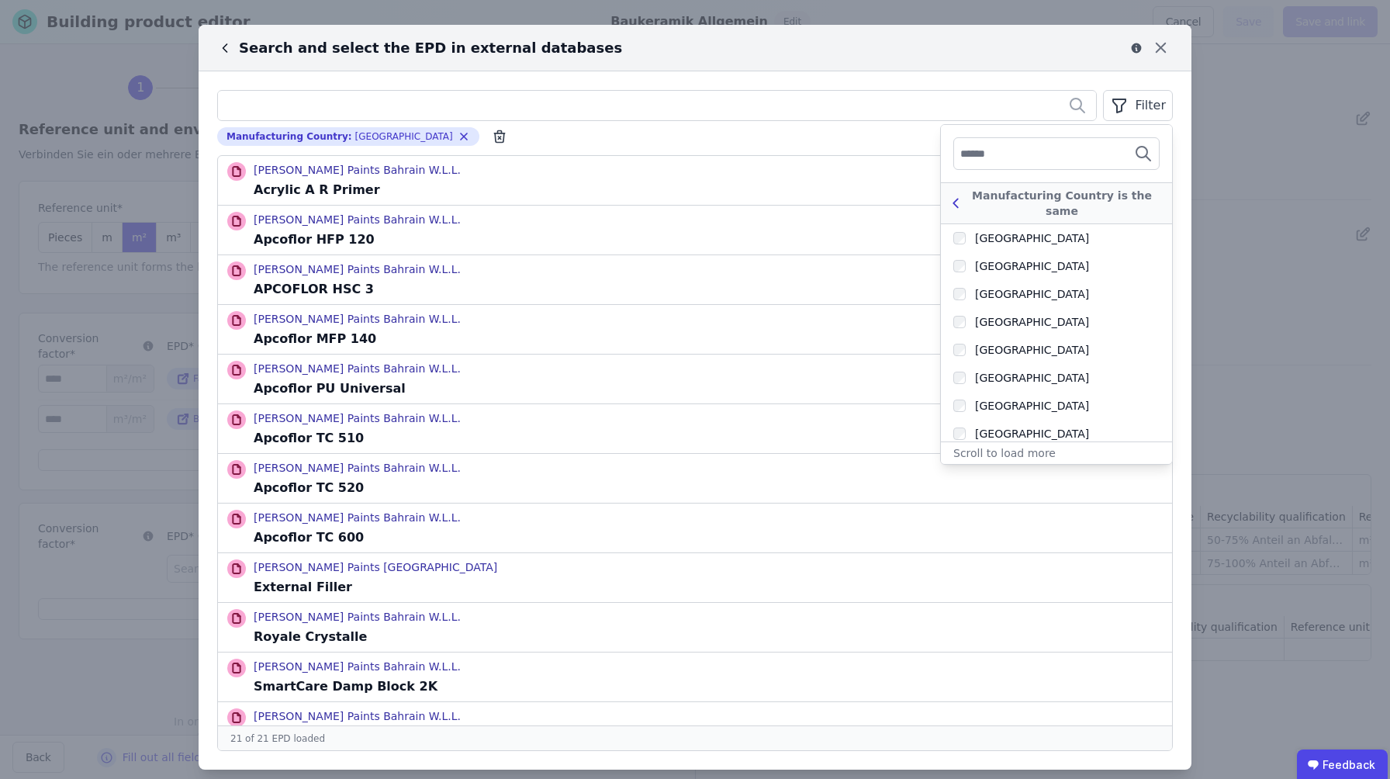
click at [961, 194] on icon at bounding box center [955, 203] width 17 height 19
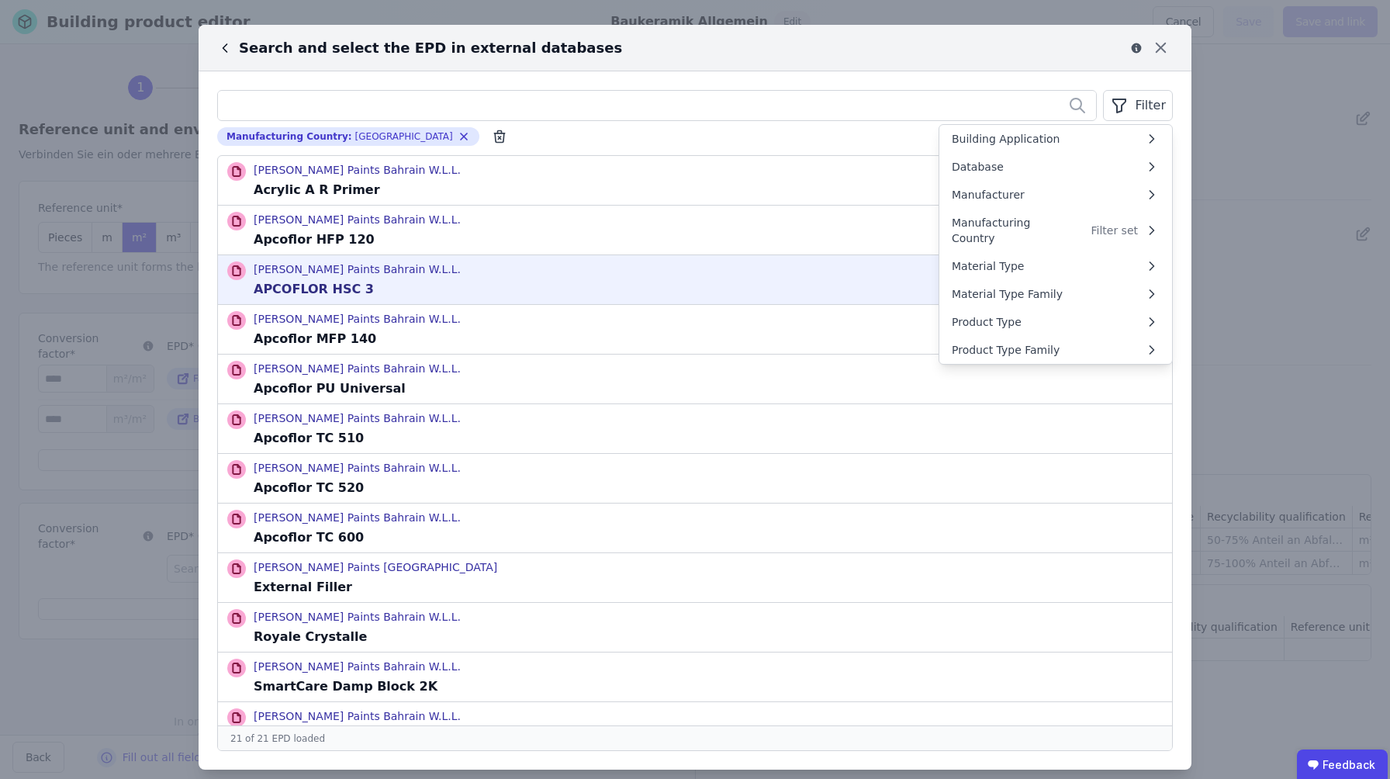
click at [676, 280] on div "[PERSON_NAME] Paints Bahrain W.L.L. APCOFLOR HSC 3" at bounding box center [695, 279] width 954 height 49
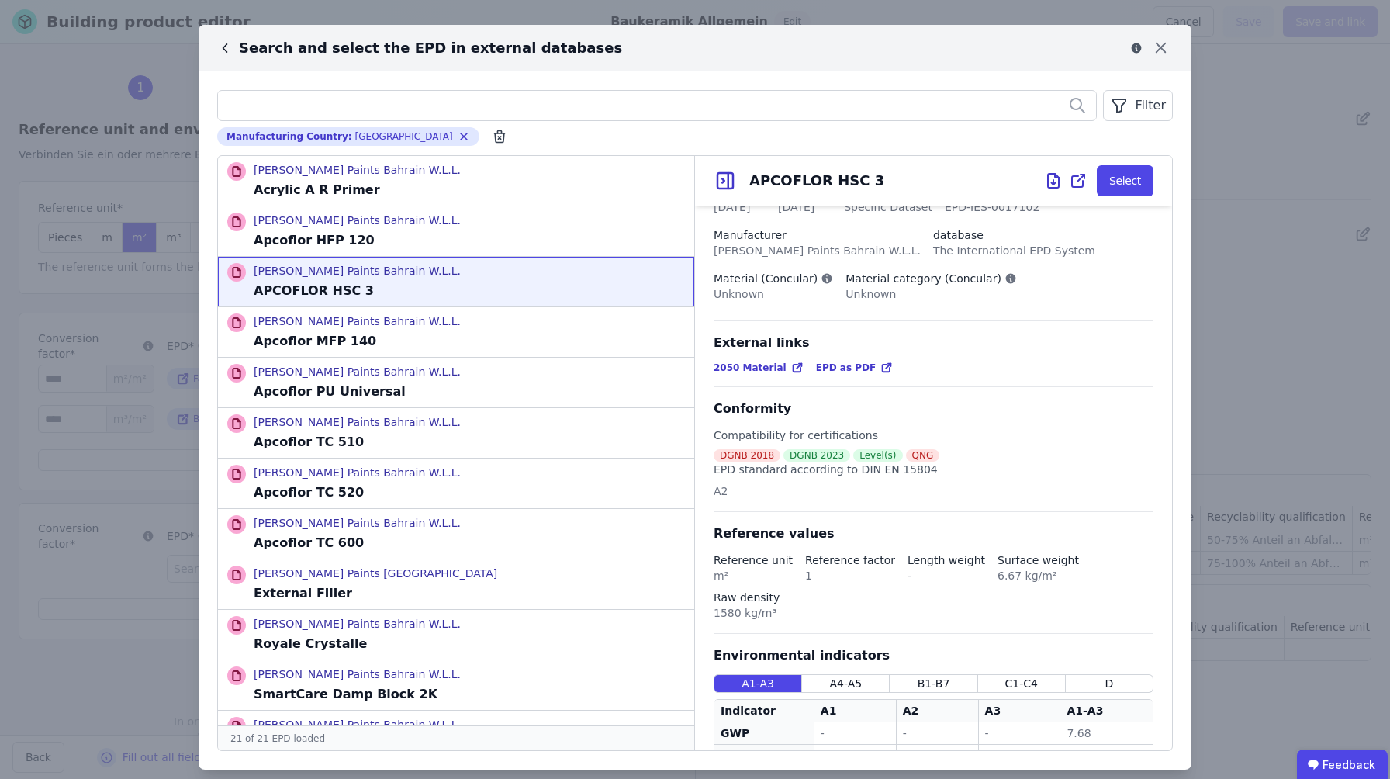
scroll to position [58, 0]
